Goal: Task Accomplishment & Management: Complete application form

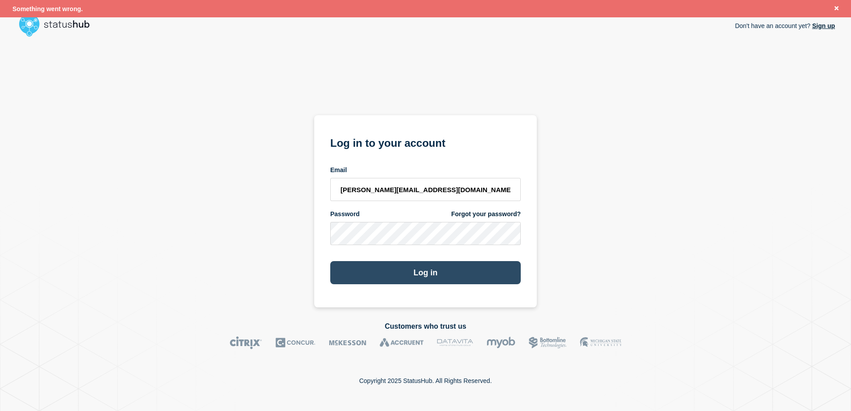
click at [433, 278] on button "Log in" at bounding box center [425, 272] width 190 height 23
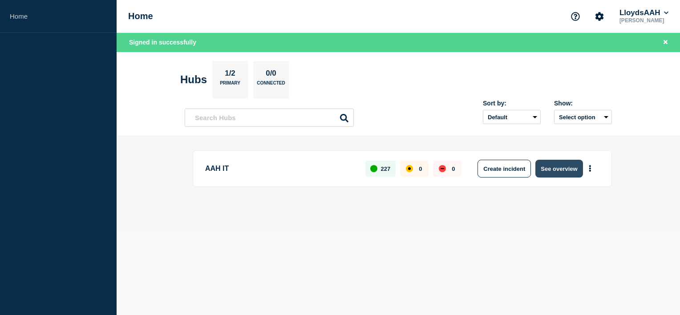
click at [556, 170] on button "See overview" at bounding box center [558, 169] width 47 height 18
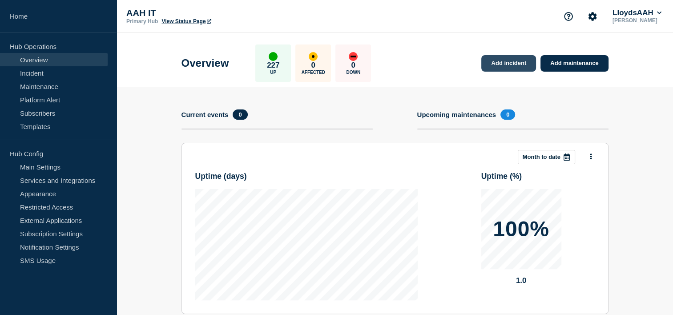
click at [523, 68] on link "Add incident" at bounding box center [509, 63] width 55 height 16
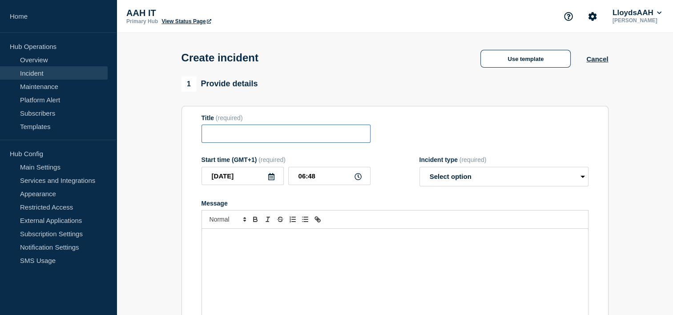
click at [269, 140] on input "Title" at bounding box center [286, 134] width 169 height 18
click at [499, 60] on button "Use template" at bounding box center [526, 59] width 90 height 18
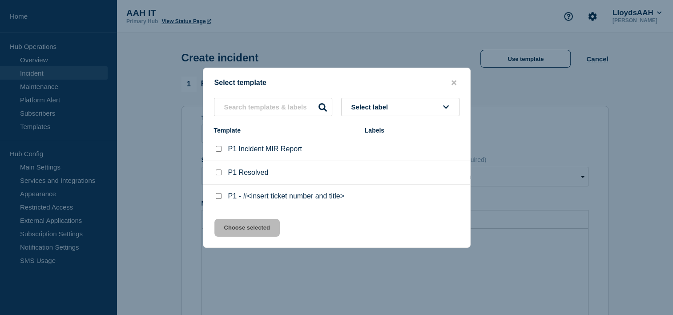
click at [221, 198] on input "P1 - #<insert ticket number and title> checkbox" at bounding box center [219, 196] width 6 height 6
checkbox input "true"
click at [244, 226] on button "Choose selected" at bounding box center [246, 228] width 65 height 18
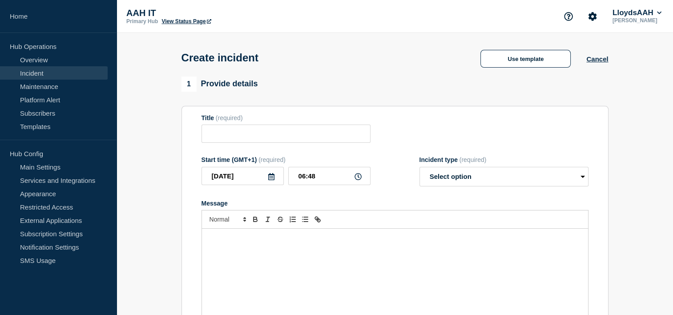
type input "P1 - #<insert ticket number and title>"
select select "investigating"
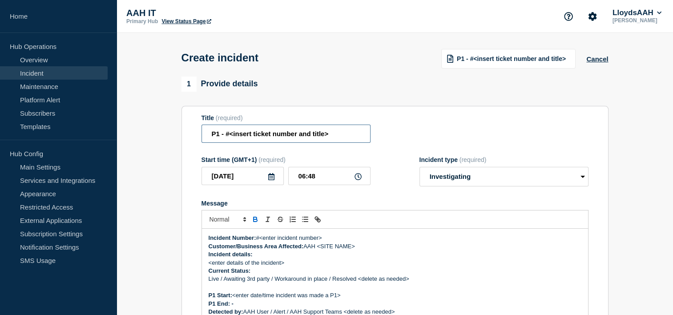
click at [227, 139] on input "P1 - #<insert ticket number and title>" at bounding box center [286, 134] width 169 height 18
click at [279, 134] on input "P1 - #<insert ticket number and title>" at bounding box center [286, 134] width 169 height 18
paste input "Service Ticket #1461981 - There are active alarms in Nable/Xalient and its affe…"
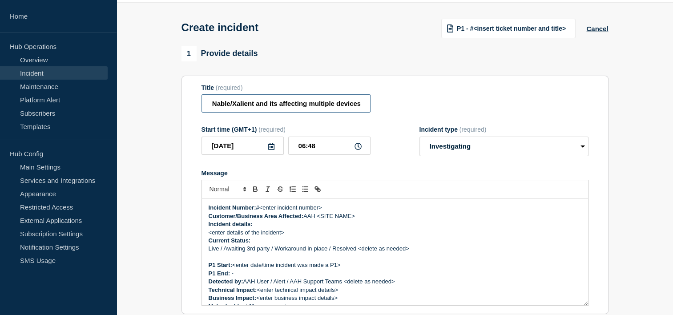
scroll to position [89, 0]
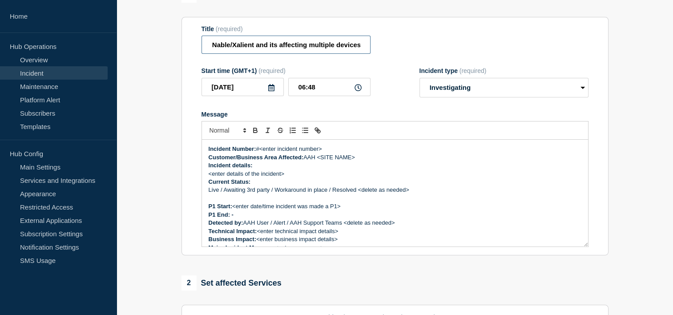
type input "Service Ticket #1461981 - There are active alarms in Nable/Xalient and its affe…"
drag, startPoint x: 402, startPoint y: 103, endPoint x: 455, endPoint y: 97, distance: 53.4
click at [403, 103] on form "Title (required) Service Ticket #1461981 - There are active alarms in Nable/Xal…" at bounding box center [395, 136] width 387 height 222
click at [268, 45] on input "Service Ticket #1461981 - There are active alarms in Nable/Xalient and its affe…" at bounding box center [286, 45] width 169 height 18
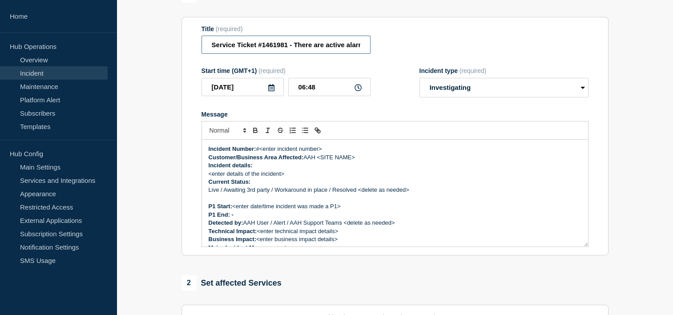
click at [268, 45] on input "Service Ticket #1461981 - There are active alarms in Nable/Xalient and its affe…" at bounding box center [286, 45] width 169 height 18
drag, startPoint x: 328, startPoint y: 154, endPoint x: 261, endPoint y: 150, distance: 66.4
click at [261, 150] on p "Incident Number: #<enter incident number>" at bounding box center [395, 149] width 373 height 8
paste div "Message"
click at [335, 153] on p "Incident Number: #1461981" at bounding box center [395, 149] width 373 height 8
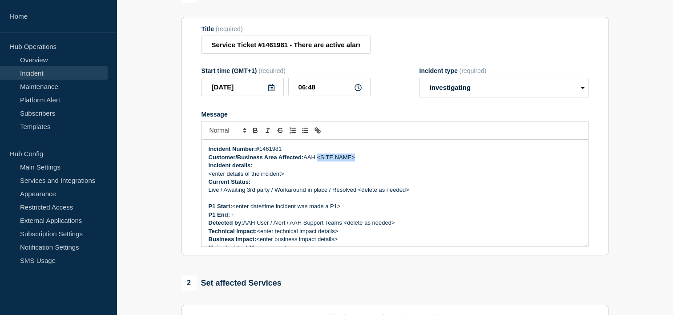
drag, startPoint x: 364, startPoint y: 163, endPoint x: 320, endPoint y: 162, distance: 43.6
click at [320, 162] on p "Customer/Business Area Affected: AAH <SITE NAME>" at bounding box center [395, 158] width 373 height 8
drag, startPoint x: 304, startPoint y: 178, endPoint x: 204, endPoint y: 179, distance: 99.2
click at [204, 179] on div "Incident Number: #1461981 Customer/Business Area Affected: AAH ALL Incident det…" at bounding box center [395, 193] width 386 height 107
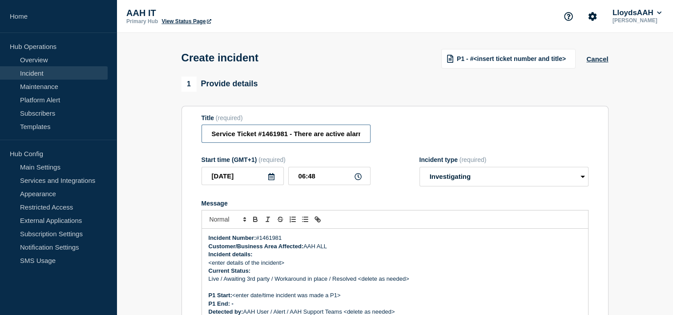
click at [305, 137] on input "Service Ticket #1461981 - There are active alarms in Nable/Xalient and its affe…" at bounding box center [286, 134] width 169 height 18
drag, startPoint x: 292, startPoint y: 139, endPoint x: 390, endPoint y: 130, distance: 98.3
click at [408, 124] on div "Title (required) Service Ticket #1461981 - There are active alarms in Nable/Xal…" at bounding box center [395, 128] width 387 height 29
click at [303, 139] on input "Service Ticket #1461981 - There are active alarms in Nable/Xalient and its affe…" at bounding box center [286, 134] width 169 height 18
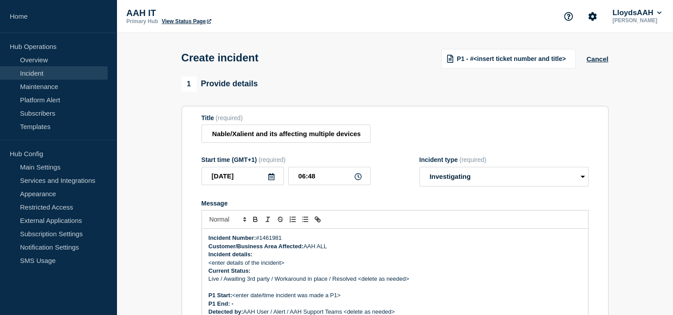
scroll to position [0, 0]
drag, startPoint x: 289, startPoint y: 264, endPoint x: 206, endPoint y: 262, distance: 82.8
click at [206, 262] on div "Incident Number: #1461981 Customer/Business Area Affected: AAH ALL Incident det…" at bounding box center [395, 282] width 386 height 107
drag, startPoint x: 301, startPoint y: 267, endPoint x: 293, endPoint y: 268, distance: 8.6
click at [301, 267] on p "<enter details of the incident>" at bounding box center [395, 263] width 373 height 8
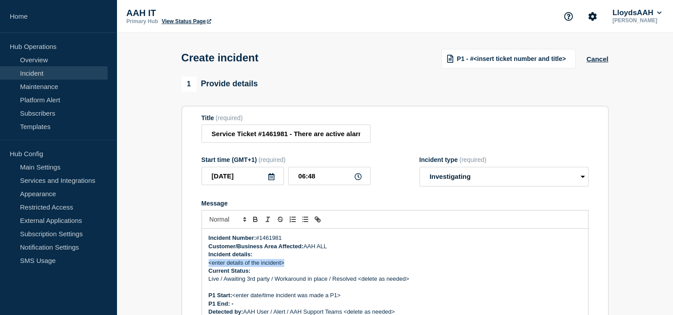
click at [291, 265] on p "<enter details of the incident>" at bounding box center [395, 263] width 373 height 8
drag, startPoint x: 257, startPoint y: 265, endPoint x: 208, endPoint y: 267, distance: 49.0
click at [208, 267] on div "Incident Number: #1461981 Customer/Business Area Affected: AAH ALL Incident det…" at bounding box center [395, 282] width 386 height 107
click at [336, 136] on input "Service Ticket #1461981 - There are active alarms in Nable/Xalient and its affe…" at bounding box center [286, 134] width 169 height 18
click at [324, 135] on input "Service Ticket #1461981 - There are active alarms in Nable/Xalient and its affe…" at bounding box center [286, 134] width 169 height 18
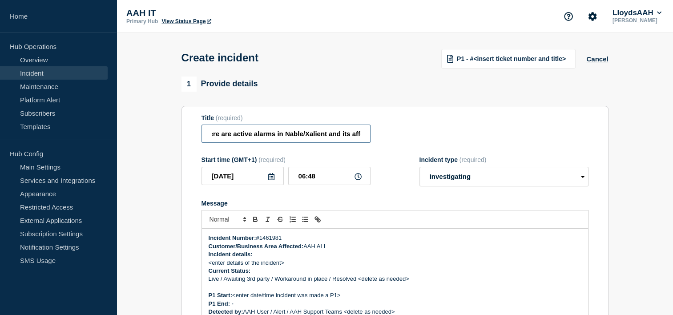
scroll to position [0, 166]
drag, startPoint x: 327, startPoint y: 136, endPoint x: 371, endPoint y: 136, distance: 44.1
click at [371, 136] on div "Title (required) Service Ticket #1461981 - There are active alarms in Nable/Xal…" at bounding box center [395, 128] width 387 height 29
click at [286, 263] on p "<enter details of the incident>" at bounding box center [395, 263] width 373 height 8
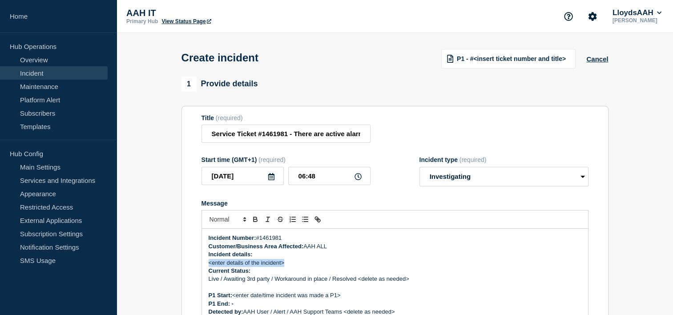
drag, startPoint x: 292, startPoint y: 267, endPoint x: 205, endPoint y: 268, distance: 87.2
click at [205, 268] on div "Incident Number: #1461981 Customer/Business Area Affected: AAH ALL Incident det…" at bounding box center [395, 282] width 386 height 107
click at [373, 266] on p "active alarms in Nable/Xalient and its affecting multiple devices" at bounding box center [395, 263] width 373 height 8
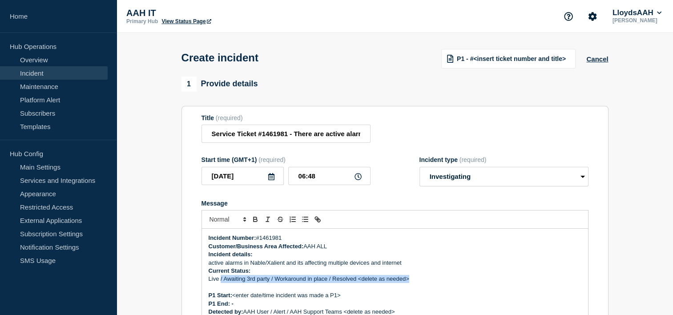
drag, startPoint x: 413, startPoint y: 240, endPoint x: 220, endPoint y: 283, distance: 197.8
click at [220, 283] on p "Live / Awaiting 3rd party / Workaround in place / Resolved <delete as needed>" at bounding box center [395, 279] width 373 height 8
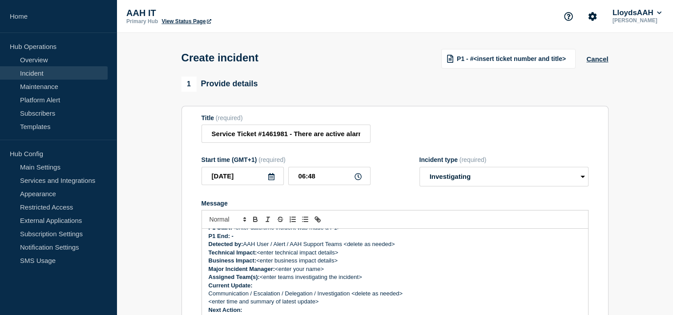
scroll to position [23, 0]
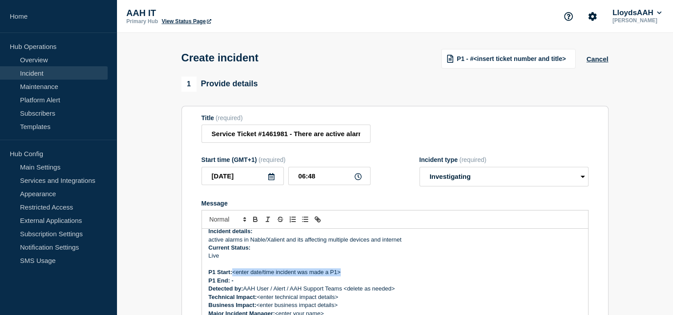
drag, startPoint x: 324, startPoint y: 274, endPoint x: 234, endPoint y: 275, distance: 89.5
click at [234, 275] on p "P1 Start: <enter date/time incident was made a P1>" at bounding box center [395, 272] width 373 height 8
click at [232, 275] on strong "P1 Start: 9/9/2025 06:34" at bounding box center [239, 272] width 61 height 7
click at [299, 268] on p "Message" at bounding box center [395, 264] width 373 height 8
click at [288, 281] on p "P1 End: -" at bounding box center [395, 281] width 373 height 8
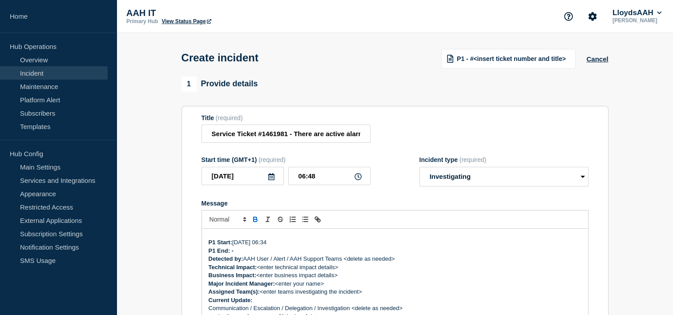
scroll to position [68, 0]
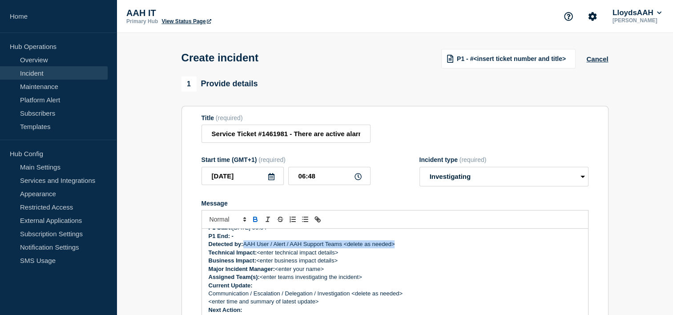
drag, startPoint x: 410, startPoint y: 249, endPoint x: 245, endPoint y: 245, distance: 164.7
click at [245, 245] on p "Detected by: AAH User / Alert / AAH Support Teams <delete as needed>" at bounding box center [395, 244] width 373 height 8
click at [361, 269] on p "Major Incident Manager: <enter your name>" at bounding box center [395, 269] width 373 height 8
drag, startPoint x: 312, startPoint y: 252, endPoint x: 259, endPoint y: 255, distance: 53.0
click at [259, 255] on p "Technical Impact: <enter technical impact details>" at bounding box center [395, 253] width 373 height 8
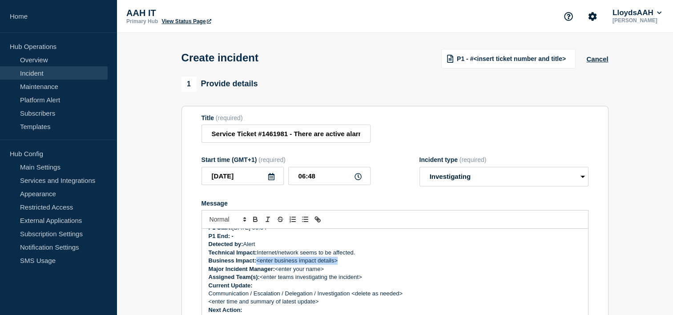
drag, startPoint x: 340, startPoint y: 263, endPoint x: 259, endPoint y: 267, distance: 81.5
click at [259, 265] on p "Business Impact: <enter business impact details>" at bounding box center [395, 261] width 373 height 8
click at [345, 263] on p "Business Impact: TBA" at bounding box center [395, 261] width 373 height 8
drag, startPoint x: 329, startPoint y: 271, endPoint x: 277, endPoint y: 268, distance: 52.6
click at [277, 268] on p "Major Incident Manager: <enter your name>" at bounding box center [395, 269] width 373 height 8
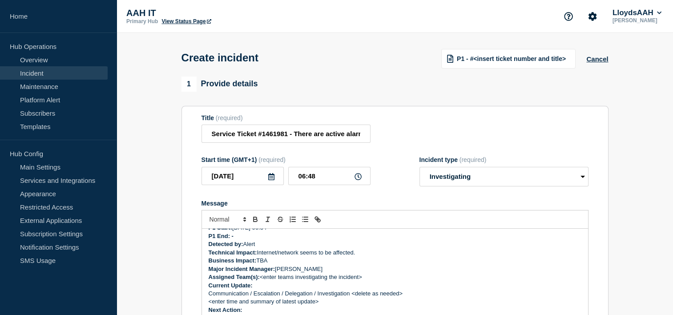
drag, startPoint x: 364, startPoint y: 281, endPoint x: 262, endPoint y: 279, distance: 102.8
click at [262, 279] on p "Assigned Team(s): <enter teams investigating the incident>" at bounding box center [395, 277] width 373 height 8
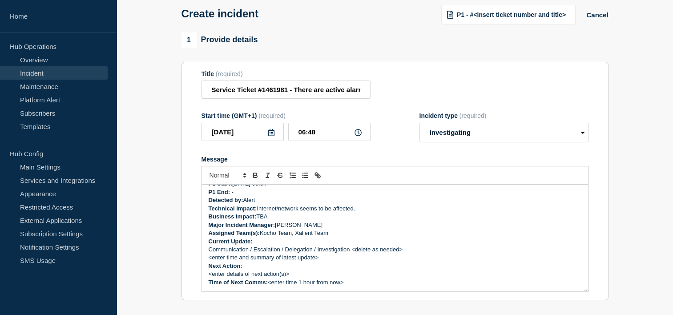
scroll to position [45, 0]
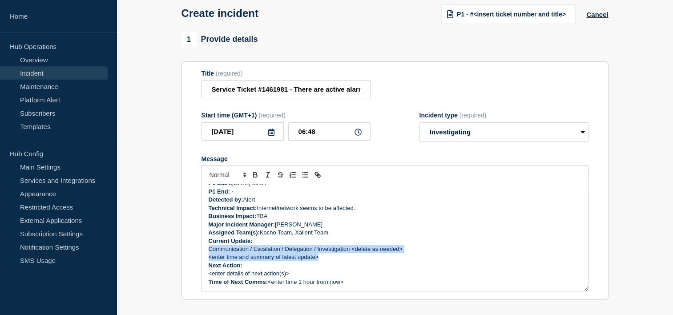
drag, startPoint x: 326, startPoint y: 262, endPoint x: 209, endPoint y: 252, distance: 117.4
click at [209, 252] on div "Incident Number: #1461981 Customer/Business Area Affected: AAH ALL Incident det…" at bounding box center [395, 237] width 386 height 107
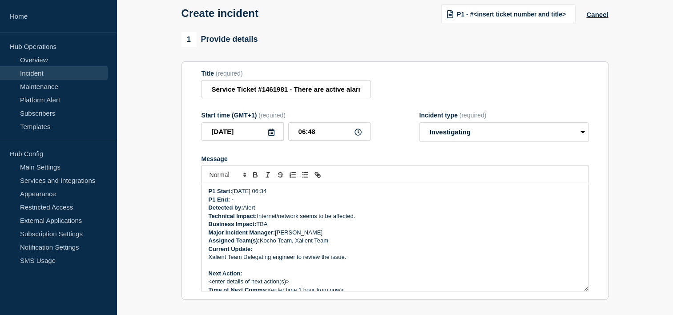
scroll to position [68, 0]
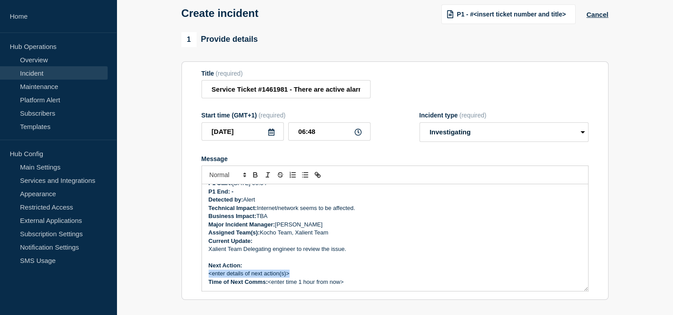
drag, startPoint x: 299, startPoint y: 273, endPoint x: 205, endPoint y: 276, distance: 94.0
click at [205, 276] on div "Incident Number: #1461981 Customer/Business Area Affected: AAH ALL Incident det…" at bounding box center [395, 237] width 386 height 107
click at [351, 261] on p "Message" at bounding box center [395, 257] width 373 height 8
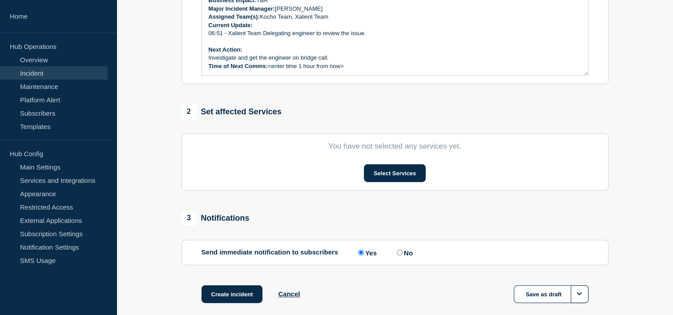
scroll to position [267, 0]
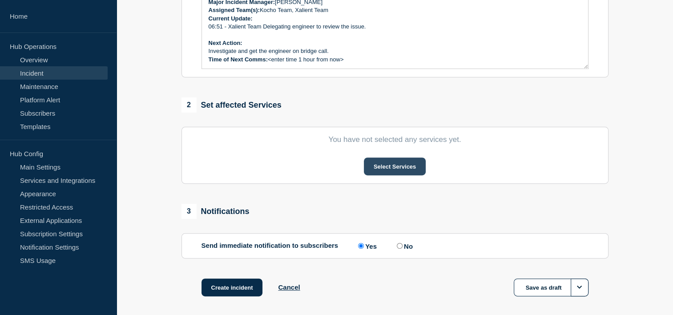
click at [377, 174] on button "Select Services" at bounding box center [395, 167] width 62 height 18
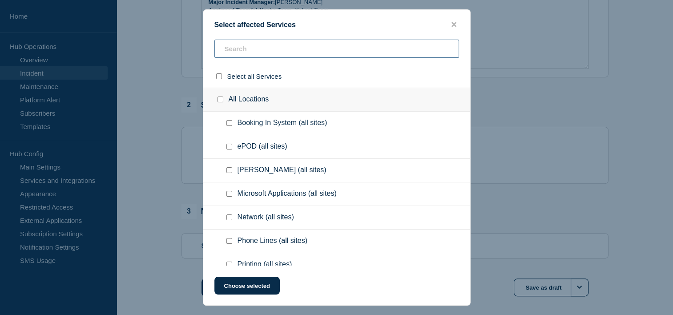
click at [280, 51] on input "text" at bounding box center [336, 49] width 245 height 18
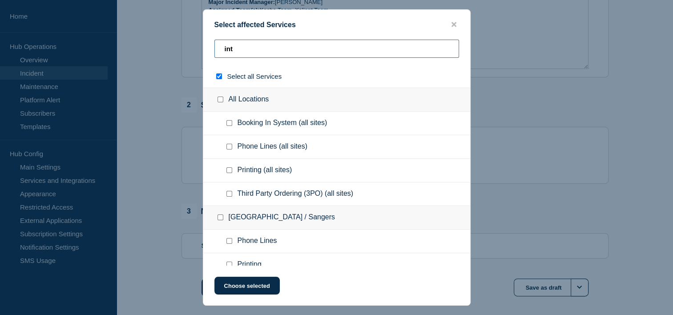
type input "inte"
checkbox input "true"
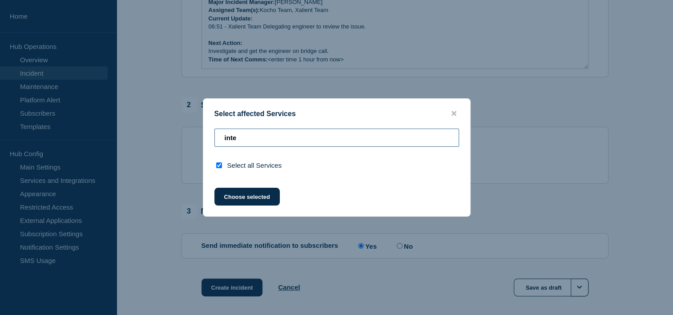
type input "int"
checkbox input "false"
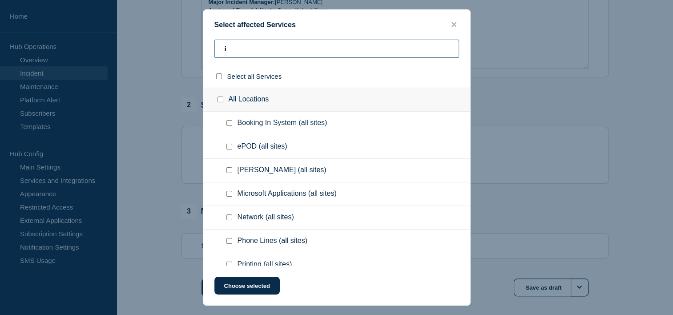
type input "i"
click at [227, 219] on input "Network (all sites) checkbox" at bounding box center [230, 217] width 6 height 6
checkbox input "true"
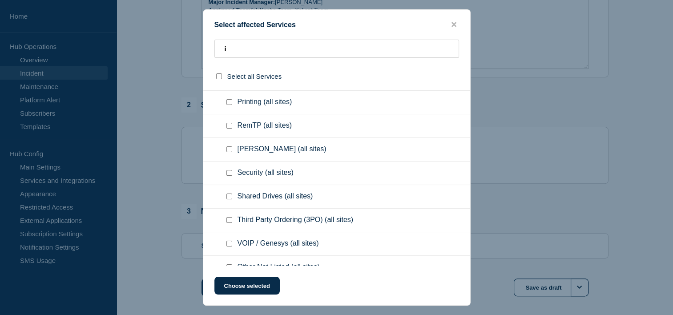
scroll to position [178, 0]
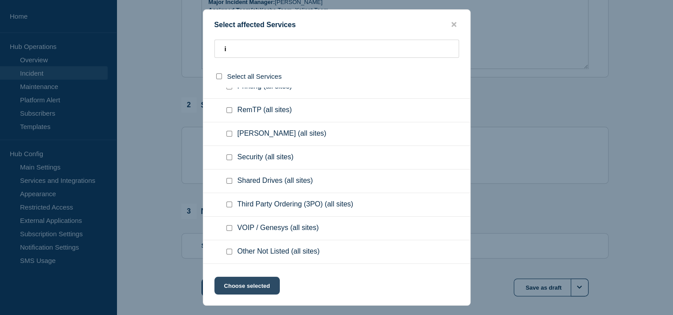
click at [258, 291] on button "Choose selected" at bounding box center [246, 286] width 65 height 18
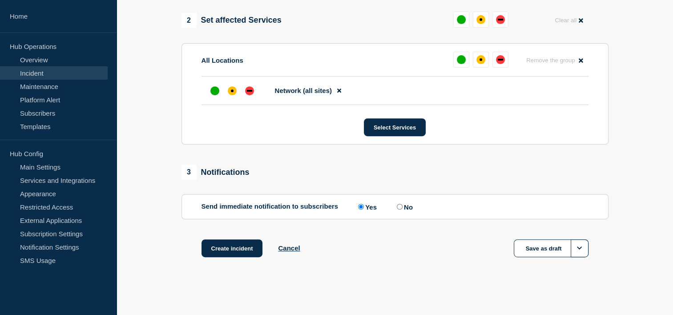
scroll to position [357, 0]
click at [228, 251] on button "Create incident" at bounding box center [232, 248] width 61 height 18
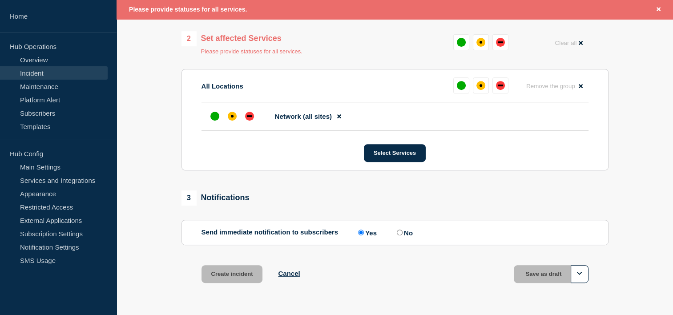
scroll to position [382, 0]
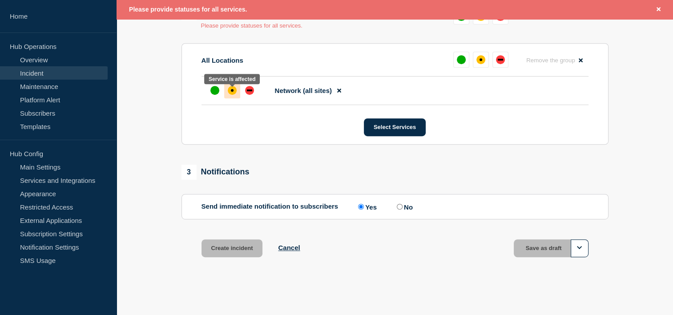
click at [231, 89] on div "affected" at bounding box center [232, 90] width 9 height 9
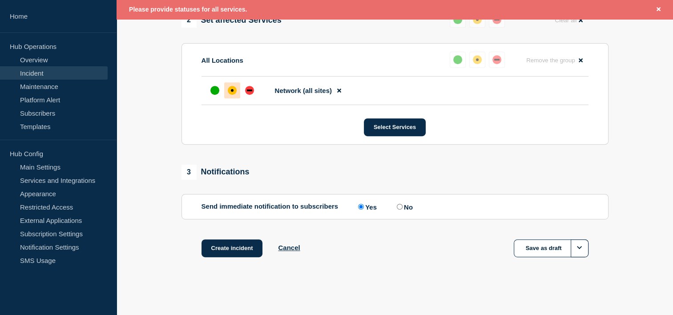
scroll to position [376, 0]
click at [231, 251] on button "Create incident" at bounding box center [232, 248] width 61 height 18
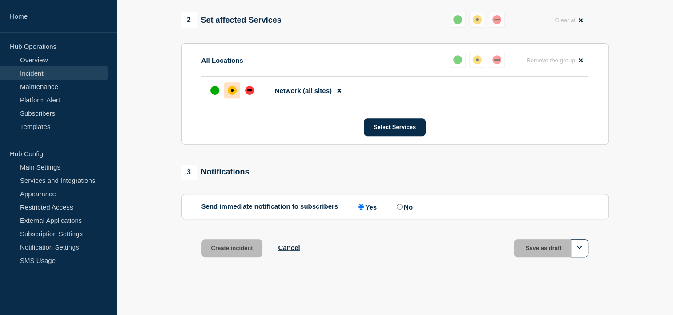
scroll to position [357, 0]
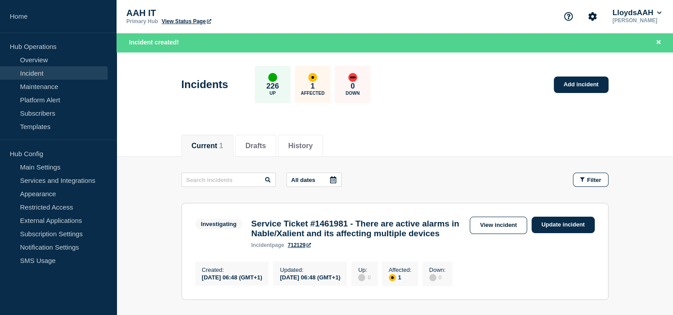
scroll to position [120, 0]
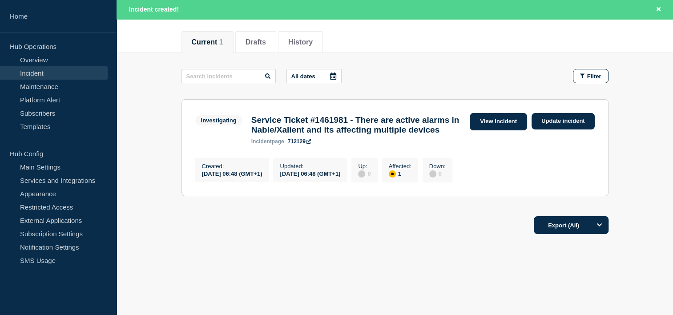
click at [505, 113] on link "View incident" at bounding box center [498, 121] width 57 height 17
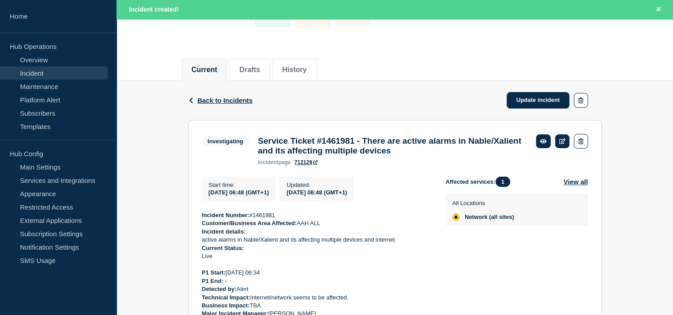
scroll to position [89, 0]
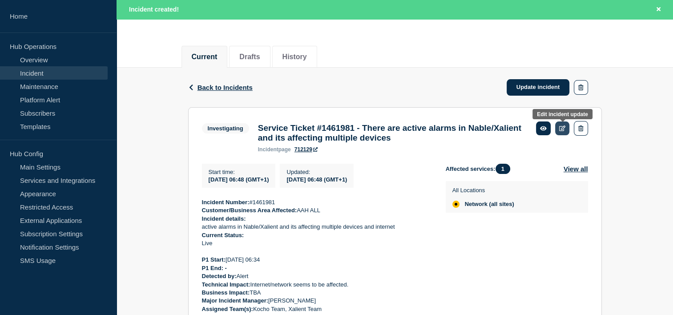
click at [564, 127] on icon at bounding box center [562, 128] width 7 height 6
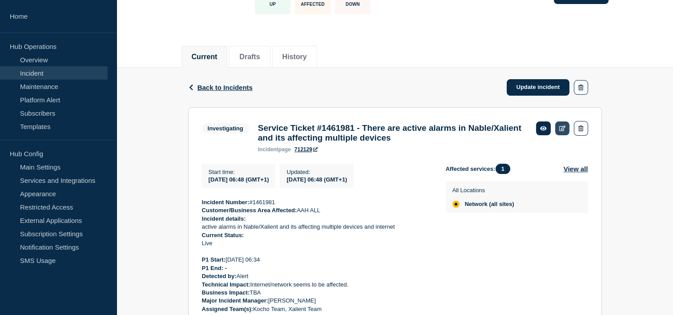
scroll to position [70, 0]
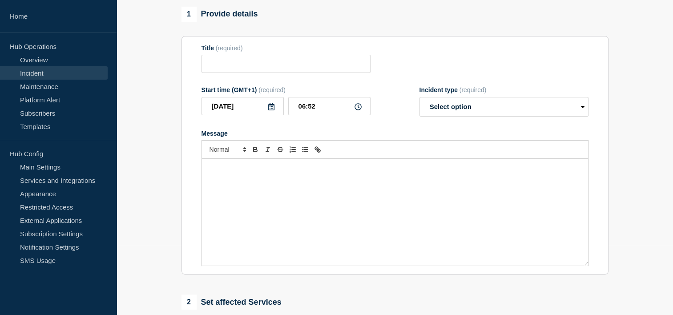
type input "Service Ticket #1461981 - There are active alarms in Nable/Xalient and its affe…"
type input "06:48"
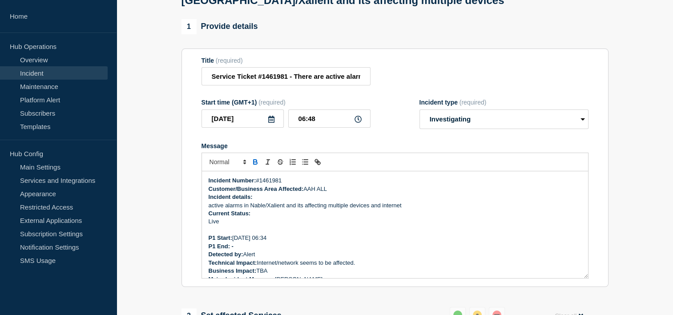
click at [459, 106] on div "Incident type (required)" at bounding box center [504, 102] width 169 height 7
click at [464, 120] on select "Select option Investigating Identified Monitoring Resolved" at bounding box center [504, 119] width 169 height 20
select select "identified"
click at [420, 114] on select "Select option Investigating Identified Monitoring Resolved" at bounding box center [504, 119] width 169 height 20
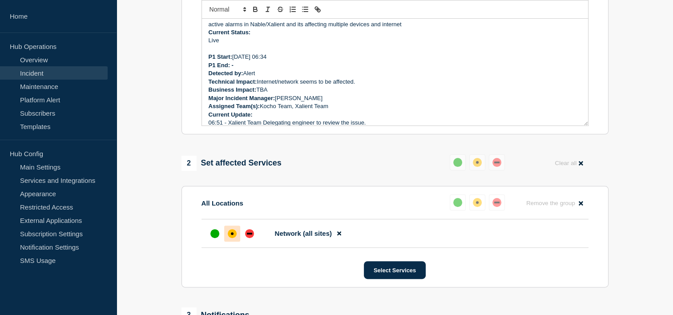
scroll to position [23, 0]
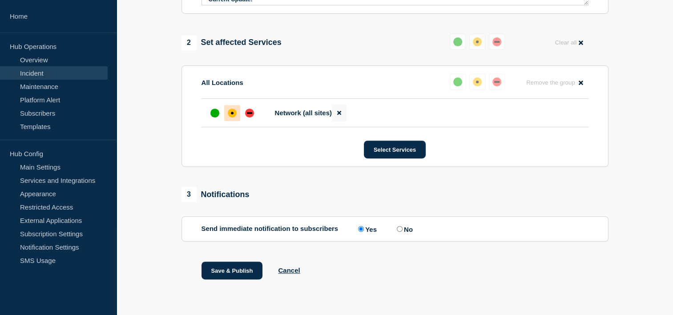
click at [343, 112] on button at bounding box center [339, 112] width 15 height 17
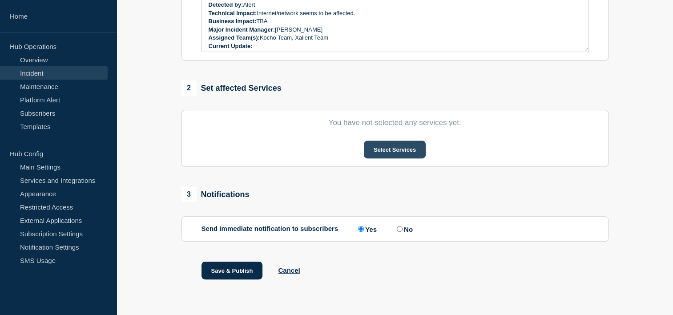
click at [390, 151] on button "Select Services" at bounding box center [395, 150] width 62 height 18
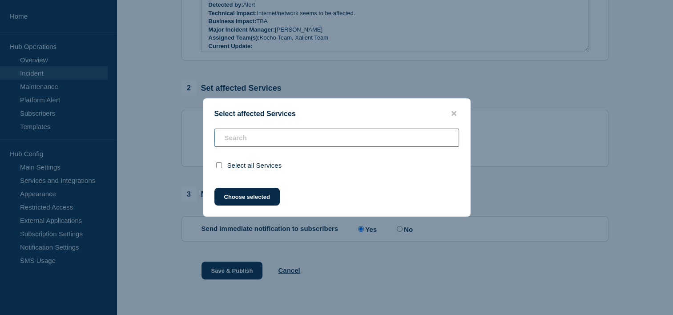
click at [303, 141] on div "Select all Services" at bounding box center [336, 153] width 267 height 48
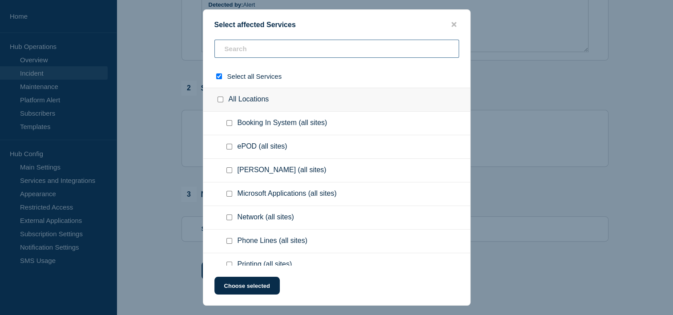
type input "z"
checkbox input "true"
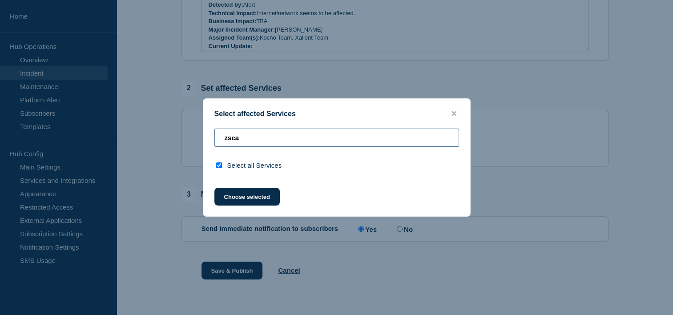
drag, startPoint x: 260, startPoint y: 139, endPoint x: 188, endPoint y: 132, distance: 72.4
click at [189, 134] on div "Select affected Services zsca Select all Services Choose selected" at bounding box center [336, 157] width 673 height 315
type input "s"
checkbox input "false"
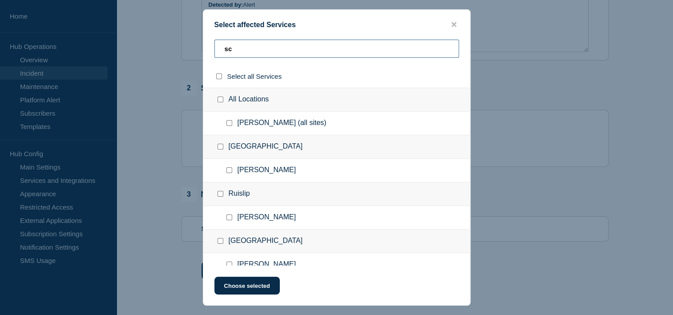
type input "sca"
checkbox input "true"
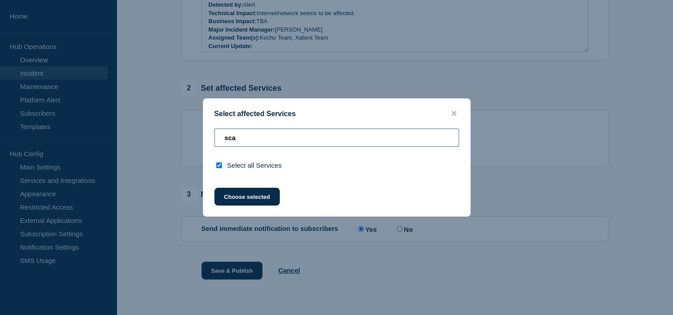
type input "sc"
checkbox input "false"
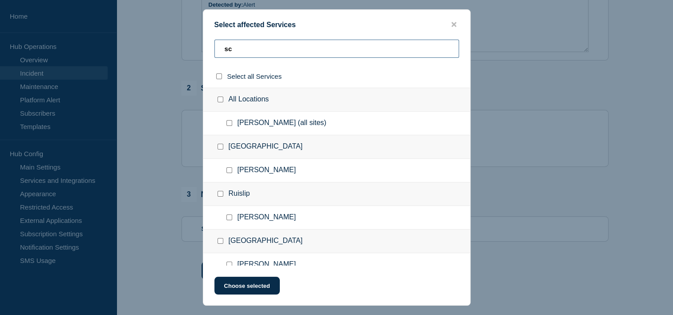
type input "s"
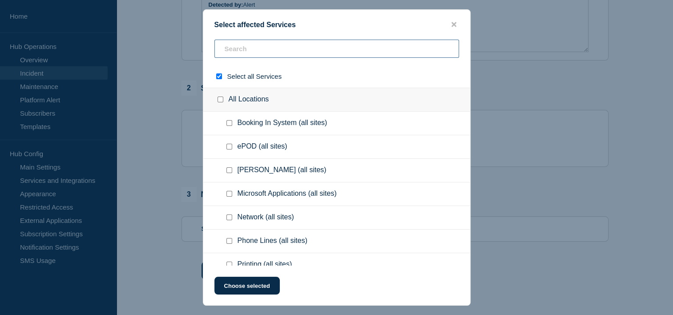
type input "z"
checkbox input "true"
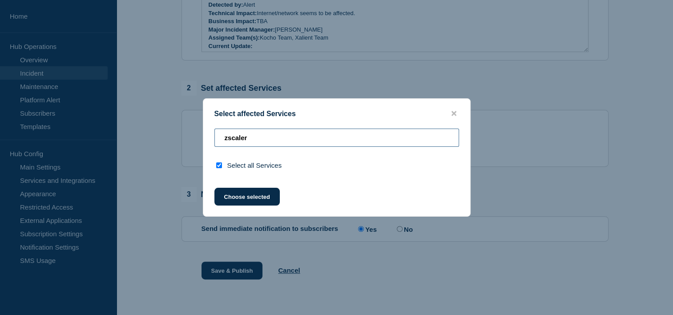
type input "zscale"
checkbox input "false"
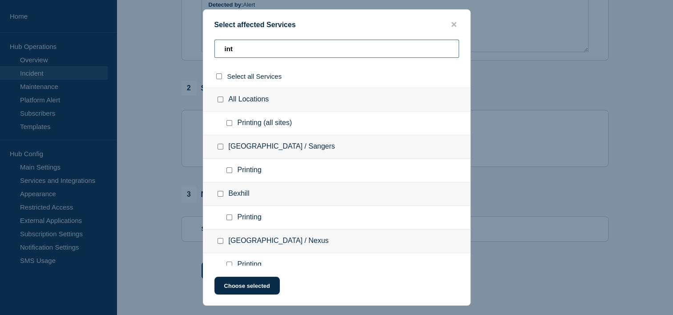
type input "inte"
checkbox input "true"
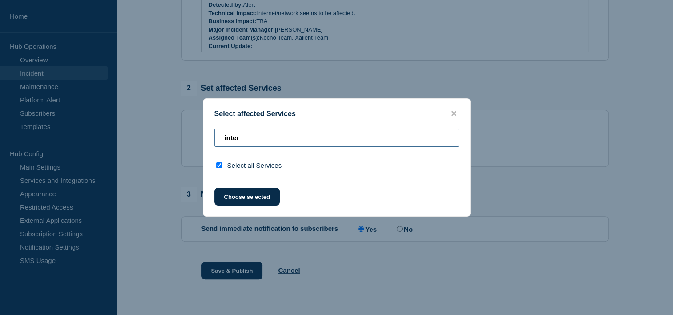
type input "inter"
click at [276, 140] on input "inter" at bounding box center [336, 138] width 245 height 18
drag, startPoint x: 287, startPoint y: 139, endPoint x: 173, endPoint y: 134, distance: 114.9
click at [173, 134] on div "Select affected Services inter Select all Services Choose selected" at bounding box center [336, 157] width 673 height 315
checkbox input "false"
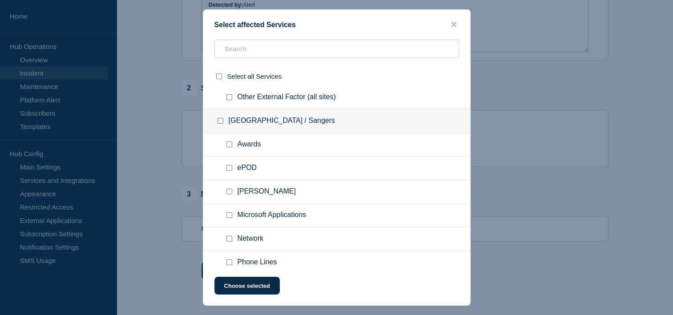
scroll to position [312, 0]
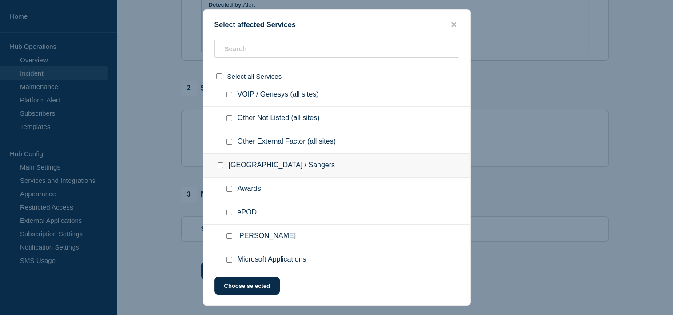
click at [268, 117] on span "Other Not Listed (all sites)" at bounding box center [279, 118] width 82 height 9
click at [230, 117] on input "Other Not Listed (all sites) checkbox" at bounding box center [230, 118] width 6 height 6
checkbox input "true"
drag, startPoint x: 246, startPoint y: 285, endPoint x: 320, endPoint y: 267, distance: 76.4
click at [247, 284] on button "Choose selected" at bounding box center [246, 286] width 65 height 18
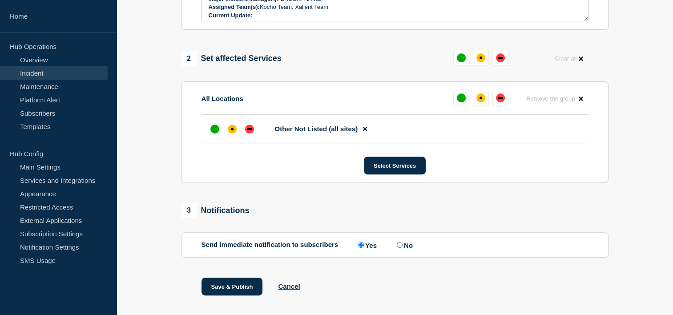
scroll to position [350, 0]
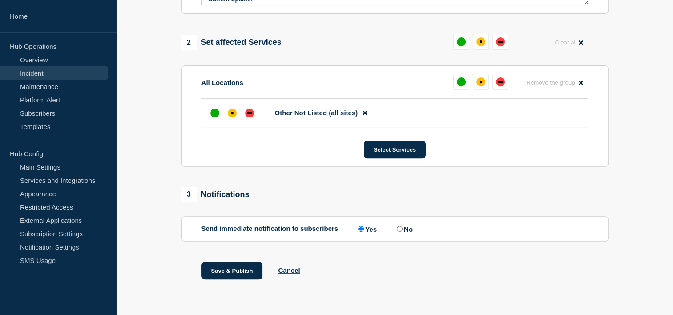
click at [407, 263] on div "Save & Publish Cancel" at bounding box center [395, 282] width 427 height 40
click at [176, 265] on div "1 Provide details Title (required) Service Ticket #1461981 - There are active a…" at bounding box center [394, 24] width 437 height 556
click at [229, 251] on div "1 Provide details Title (required) Service Ticket #1461981 - There are active a…" at bounding box center [394, 24] width 437 height 556
click at [235, 248] on div "1 Provide details Title (required) Service Ticket #1461981 - There are active a…" at bounding box center [394, 24] width 437 height 556
click at [235, 267] on button "Save & Publish" at bounding box center [232, 271] width 61 height 18
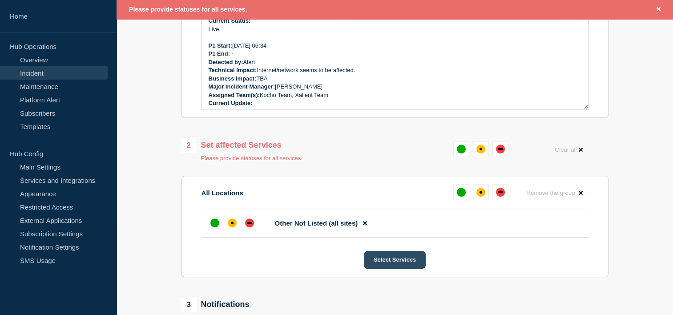
scroll to position [324, 0]
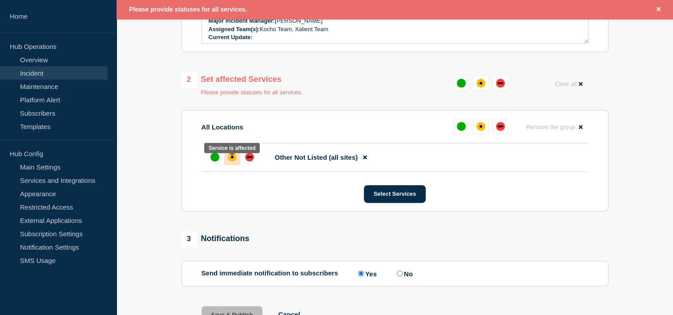
click at [228, 160] on div "affected" at bounding box center [232, 157] width 9 height 9
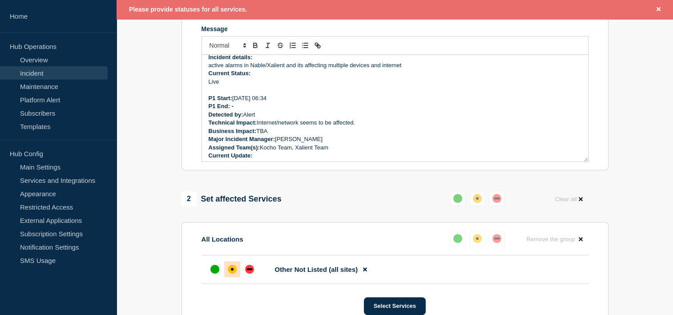
scroll to position [101, 0]
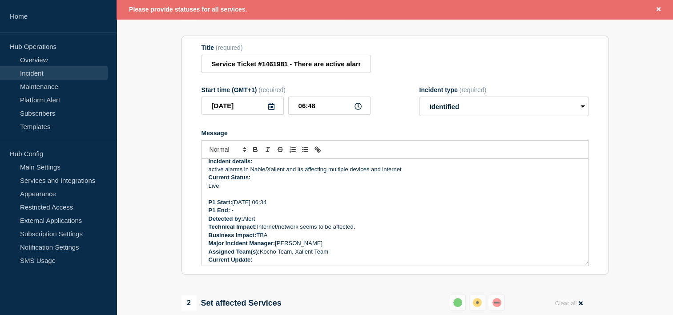
click at [324, 188] on p "Live" at bounding box center [395, 186] width 373 height 8
click at [404, 174] on p "active alarms in Nable/Xalient and its affecting multiple devices and internet" at bounding box center [395, 170] width 373 height 8
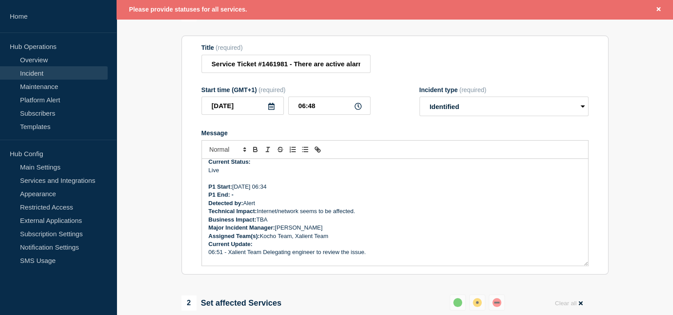
scroll to position [68, 0]
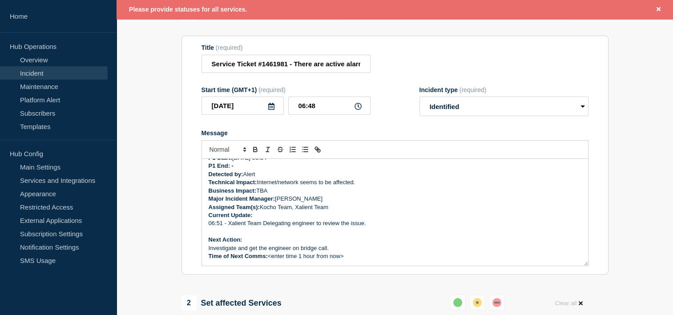
click at [361, 219] on p "Current Update:" at bounding box center [395, 215] width 373 height 8
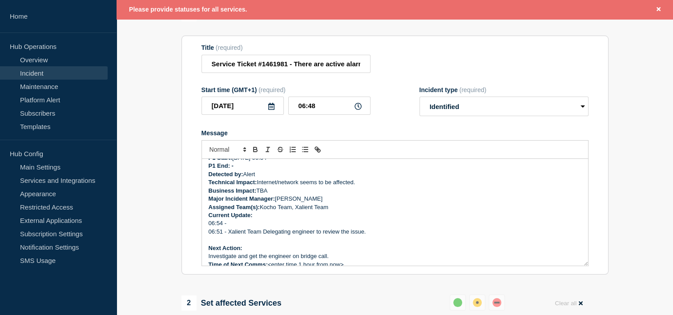
click at [267, 227] on p "06:54 -" at bounding box center [395, 223] width 373 height 8
click at [269, 227] on p "06:54 -" at bounding box center [395, 223] width 373 height 8
click at [256, 227] on p "06:54 -" at bounding box center [395, 223] width 373 height 8
click at [249, 227] on p "06:54 -" at bounding box center [395, 223] width 373 height 8
drag, startPoint x: 238, startPoint y: 239, endPoint x: 365, endPoint y: 194, distance: 135.4
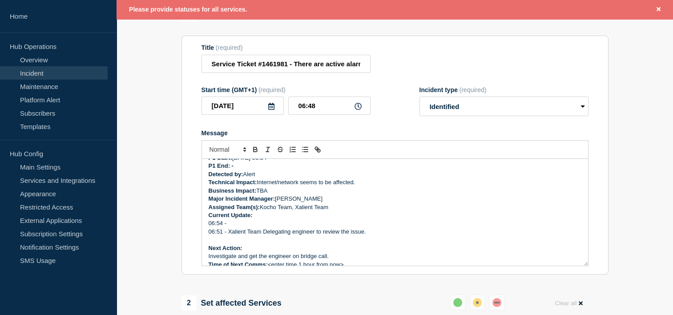
click at [365, 194] on p "Business Impact: TBA" at bounding box center [395, 191] width 373 height 8
click at [245, 227] on p "06:54 -" at bounding box center [395, 223] width 373 height 8
click at [378, 227] on p "06:54 - Xalient has confirmed that the collector is down and" at bounding box center [395, 223] width 373 height 8
click at [381, 226] on p "06:54 - Xalient has confirmed that the collector is down and" at bounding box center [395, 223] width 373 height 8
click at [377, 226] on p "06:54 - Xalient has confirmed that the collector is down and" at bounding box center [395, 223] width 373 height 8
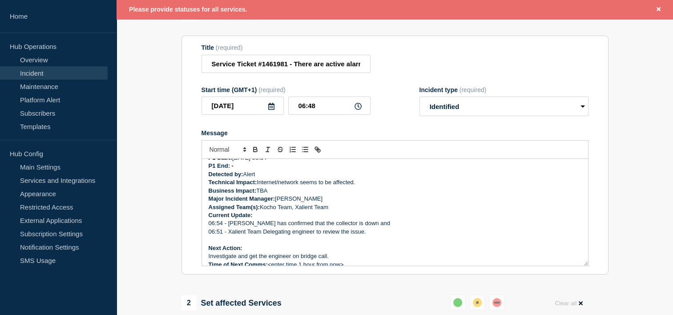
click at [371, 227] on p "06:54 - Xalient has confirmed that the collector is down and" at bounding box center [395, 223] width 373 height 8
click at [375, 226] on p "06:54 - Xalient has confirmed that the collector is down and" at bounding box center [395, 223] width 373 height 8
click at [380, 219] on p "Current Update:" at bounding box center [395, 215] width 373 height 8
click at [388, 227] on p "06:54 - Xalient has confirmed that the collector is down and" at bounding box center [395, 223] width 373 height 8
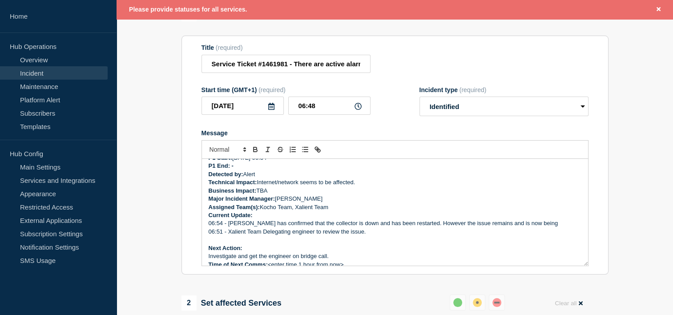
click at [534, 227] on p "06:54 - Xalient has confirmed that the collector is down and has been restarted…" at bounding box center [395, 223] width 373 height 8
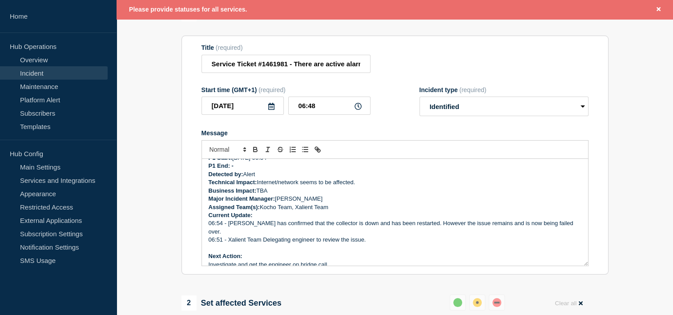
click at [372, 211] on p "Assigned Team(s): Kocho Team, Xalient Team" at bounding box center [395, 207] width 373 height 8
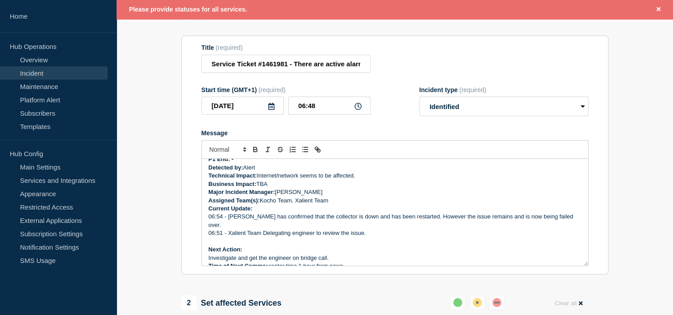
scroll to position [76, 0]
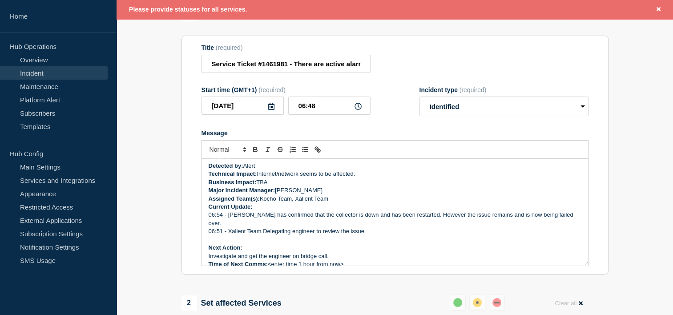
click at [432, 228] on p "06:51 - Xalient Team Delegating engineer to review the issue." at bounding box center [395, 231] width 373 height 8
drag, startPoint x: 366, startPoint y: 261, endPoint x: 269, endPoint y: 269, distance: 97.8
click at [269, 266] on div "Incident Number: #1461981 Customer/Business Area Affected: AAH ALL Incident det…" at bounding box center [395, 212] width 386 height 107
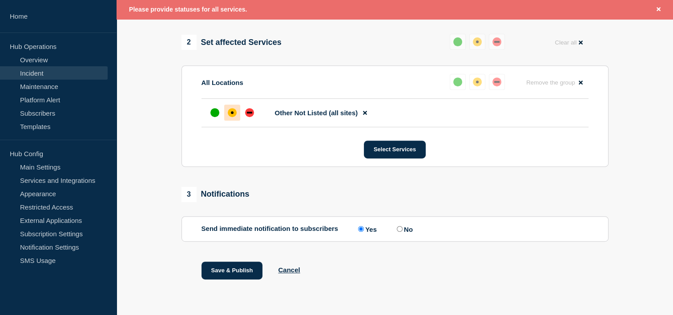
scroll to position [368, 0]
click at [231, 273] on button "Save & Publish" at bounding box center [232, 271] width 61 height 18
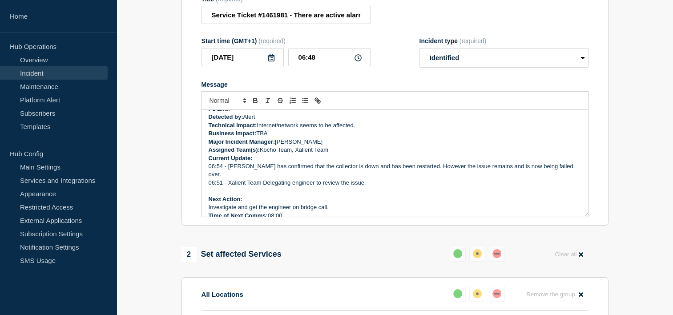
scroll to position [127, 0]
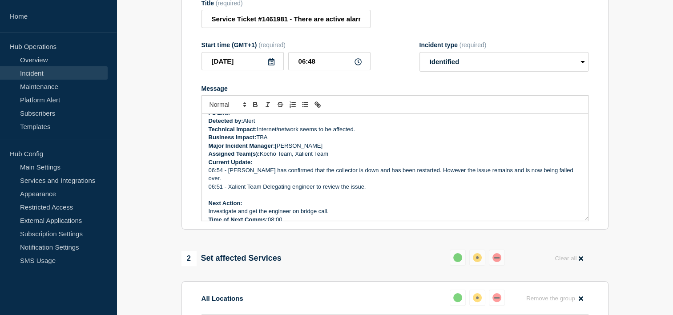
click at [384, 172] on p "06:54 - Xalient has confirmed that the collector is down and has been restarted…" at bounding box center [395, 174] width 373 height 16
click at [332, 207] on p "Investigate and get the engineer on bridge call." at bounding box center [395, 211] width 373 height 8
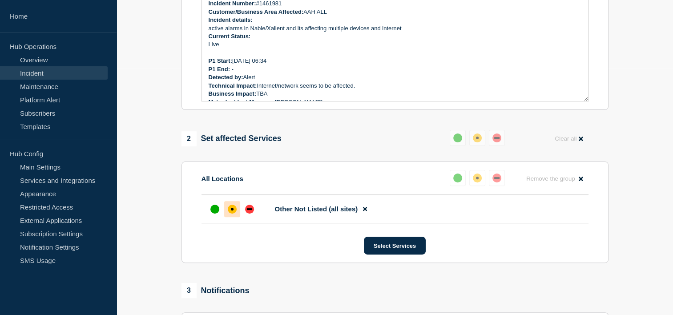
scroll to position [172, 0]
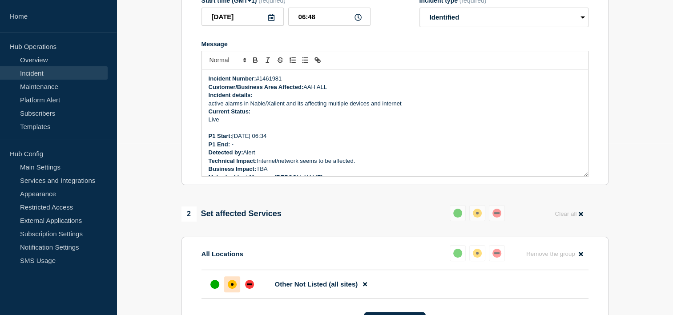
click at [426, 124] on p "Live" at bounding box center [395, 120] width 373 height 8
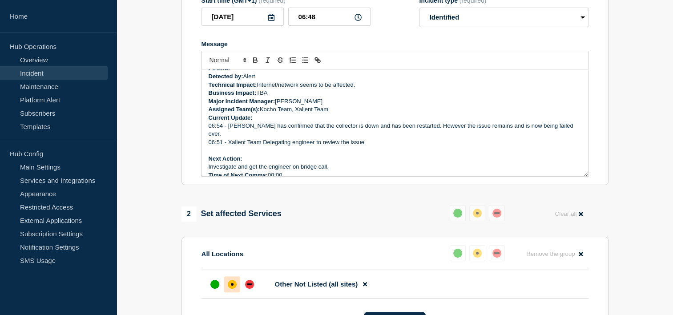
scroll to position [350, 0]
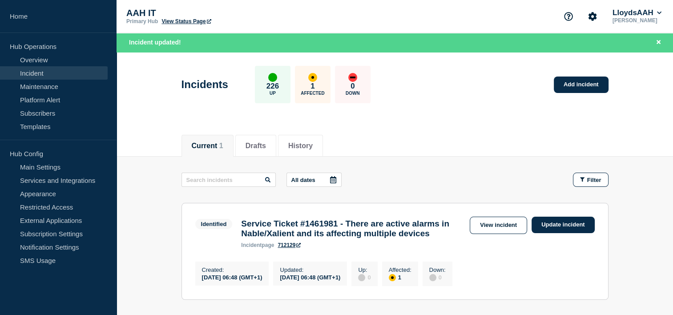
click at [461, 117] on header "Incidents 226 Up 1 Affected 0 Down Add incident" at bounding box center [395, 89] width 557 height 74
click at [401, 107] on header "Incidents 226 Up 1 Affected 0 Down Add incident" at bounding box center [395, 89] width 557 height 74
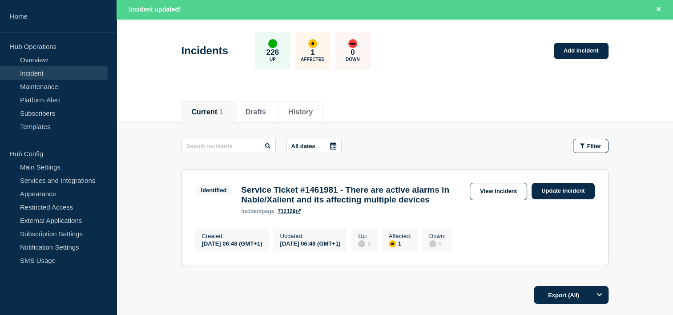
scroll to position [89, 0]
